Goal: Task Accomplishment & Management: Use online tool/utility

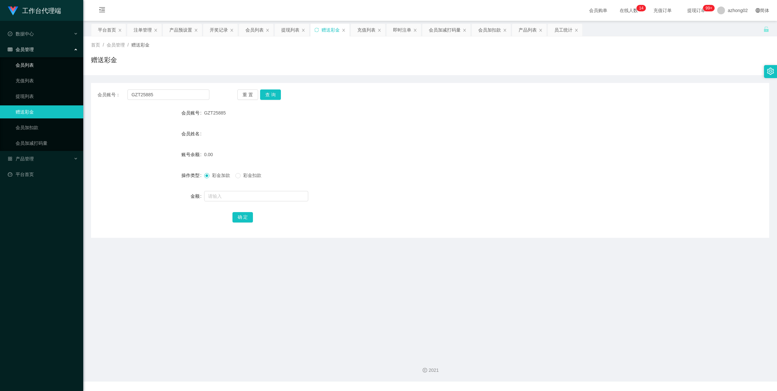
drag, startPoint x: 0, startPoint y: 0, endPoint x: 30, endPoint y: 49, distance: 57.2
click at [22, 66] on link "会员列表" at bounding box center [47, 64] width 62 height 13
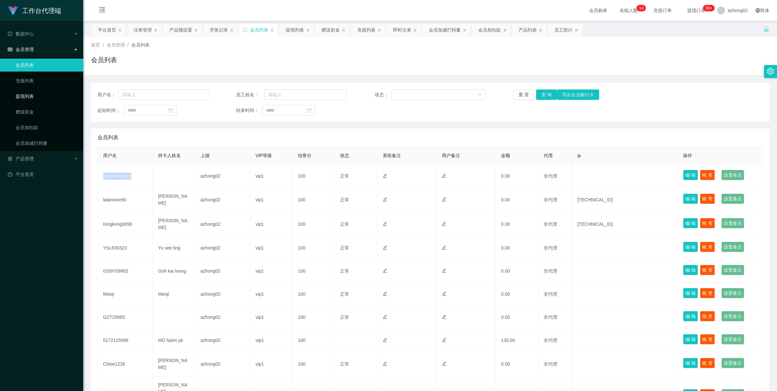
click at [16, 98] on link "提现列表" at bounding box center [47, 96] width 62 height 13
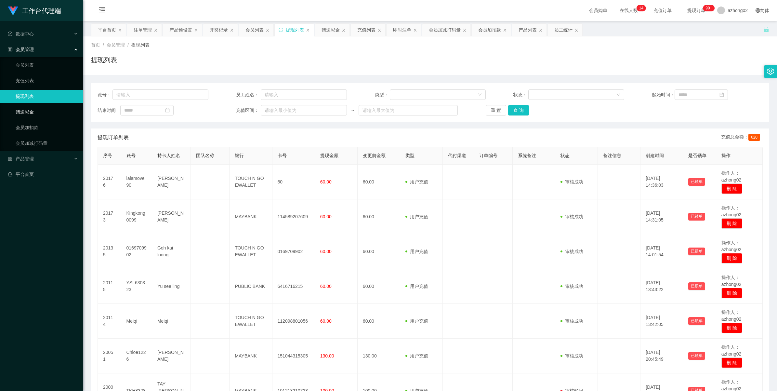
click at [29, 112] on link "赠送彩金" at bounding box center [47, 111] width 62 height 13
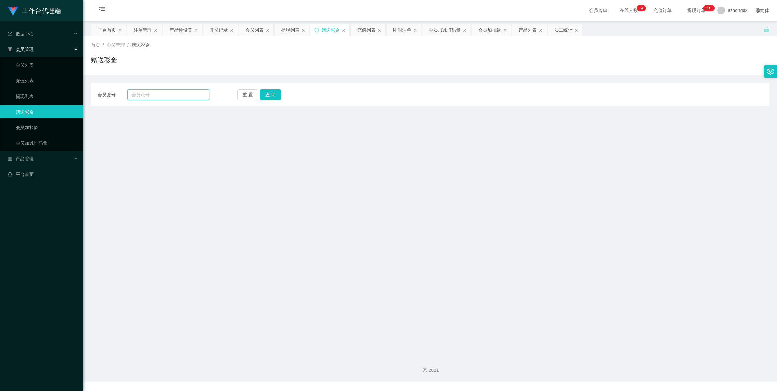
click at [171, 97] on input "text" at bounding box center [168, 94] width 82 height 10
paste input "yongching123"
type input "yongching123"
click at [275, 91] on button "查 询" at bounding box center [270, 94] width 21 height 10
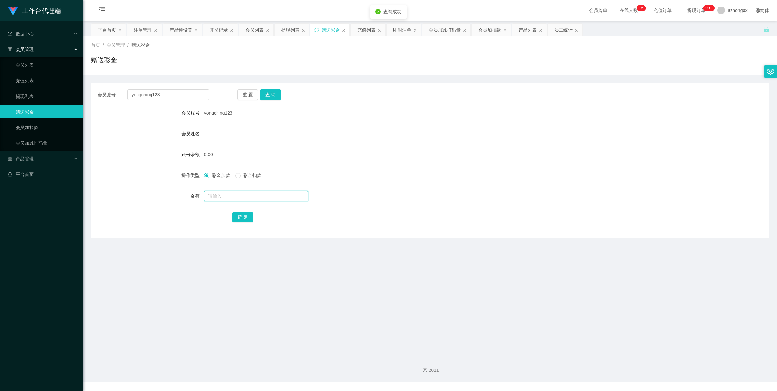
click at [217, 191] on input "text" at bounding box center [256, 196] width 104 height 10
type input "30"
click at [239, 214] on button "确 定" at bounding box center [242, 217] width 21 height 10
